Goal: Task Accomplishment & Management: Manage account settings

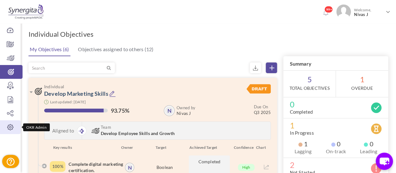
click at [13, 128] on icon at bounding box center [10, 127] width 21 height 6
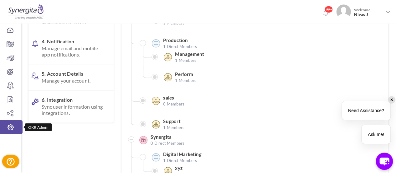
scroll to position [136, 0]
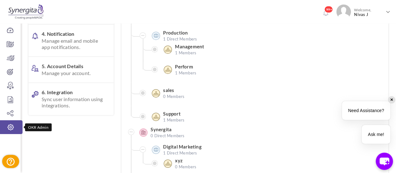
click at [82, 76] on span "Manage your account." at bounding box center [74, 73] width 65 height 6
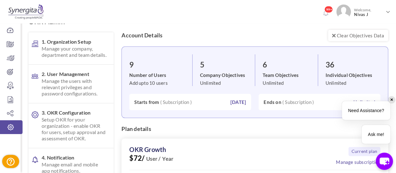
scroll to position [12, 0]
